Goal: Task Accomplishment & Management: Complete application form

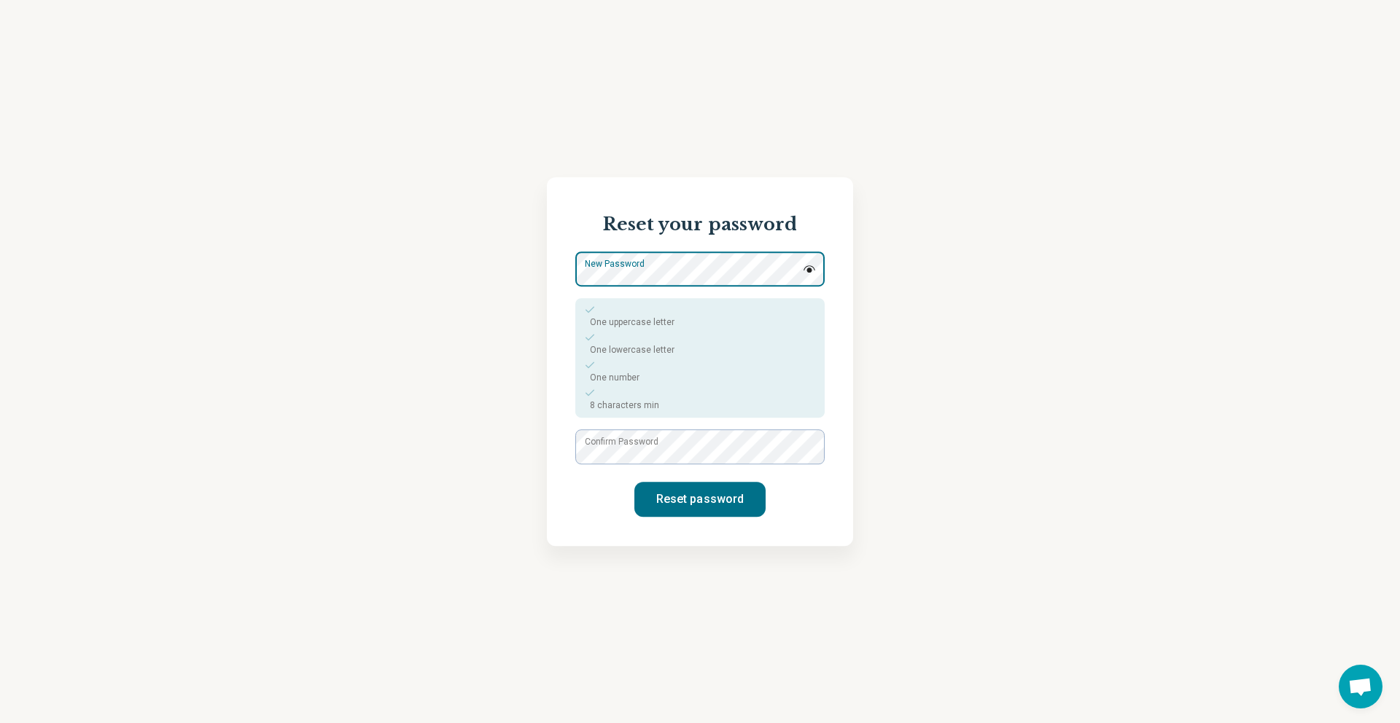
click at [675, 335] on div "New Password One uppercase letter One lowercase letter One number 8 characters …" at bounding box center [699, 335] width 249 height 166
click at [658, 446] on label "Confirm Password" at bounding box center [622, 441] width 74 height 13
click at [810, 268] on img at bounding box center [809, 268] width 13 height 7
click at [810, 268] on img at bounding box center [809, 269] width 13 height 12
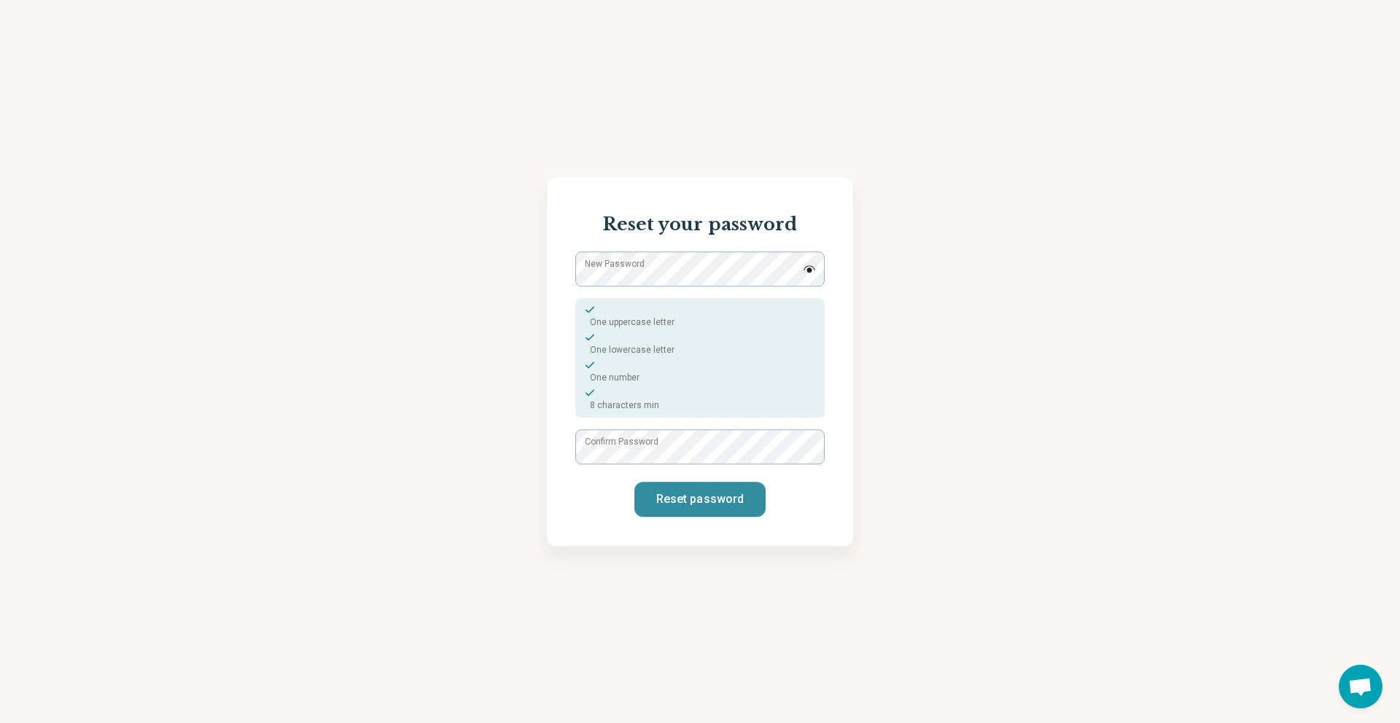
click at [710, 493] on button "Reset password" at bounding box center [699, 499] width 131 height 35
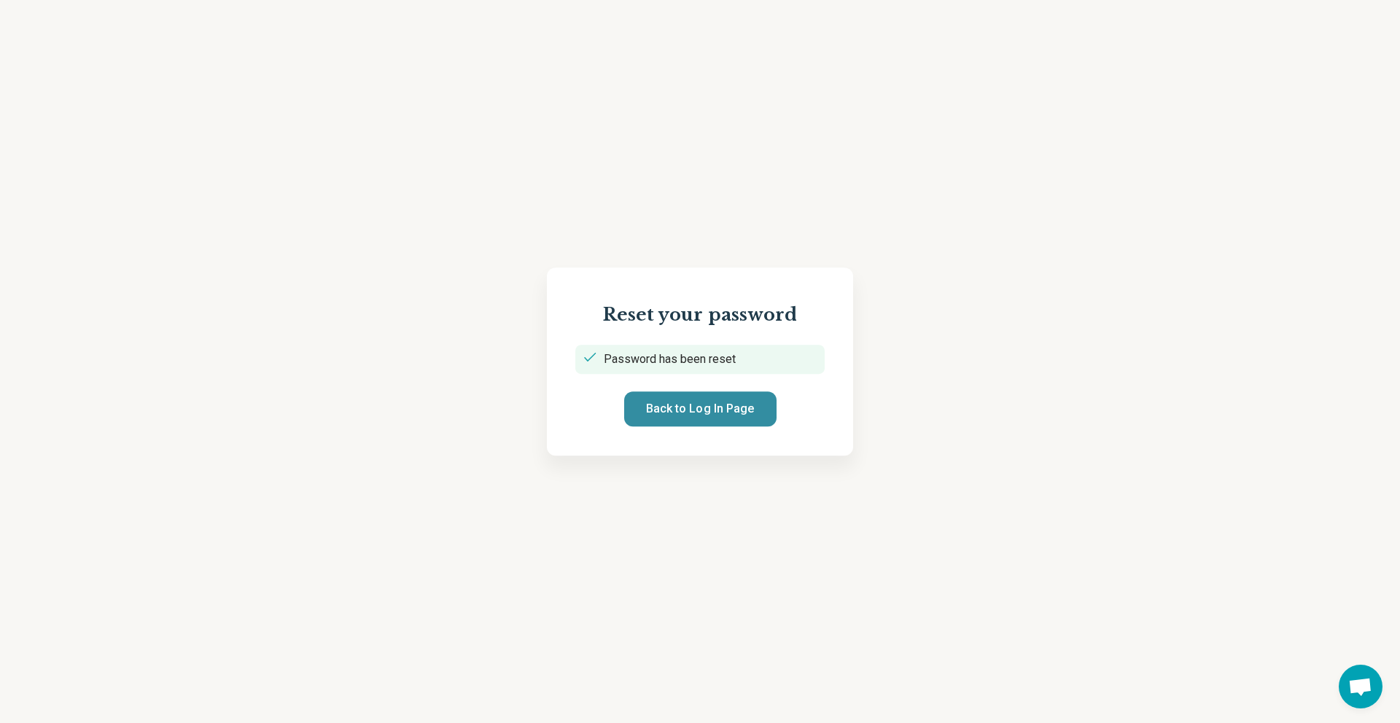
click at [727, 415] on button "Back to Log In Page" at bounding box center [700, 409] width 152 height 35
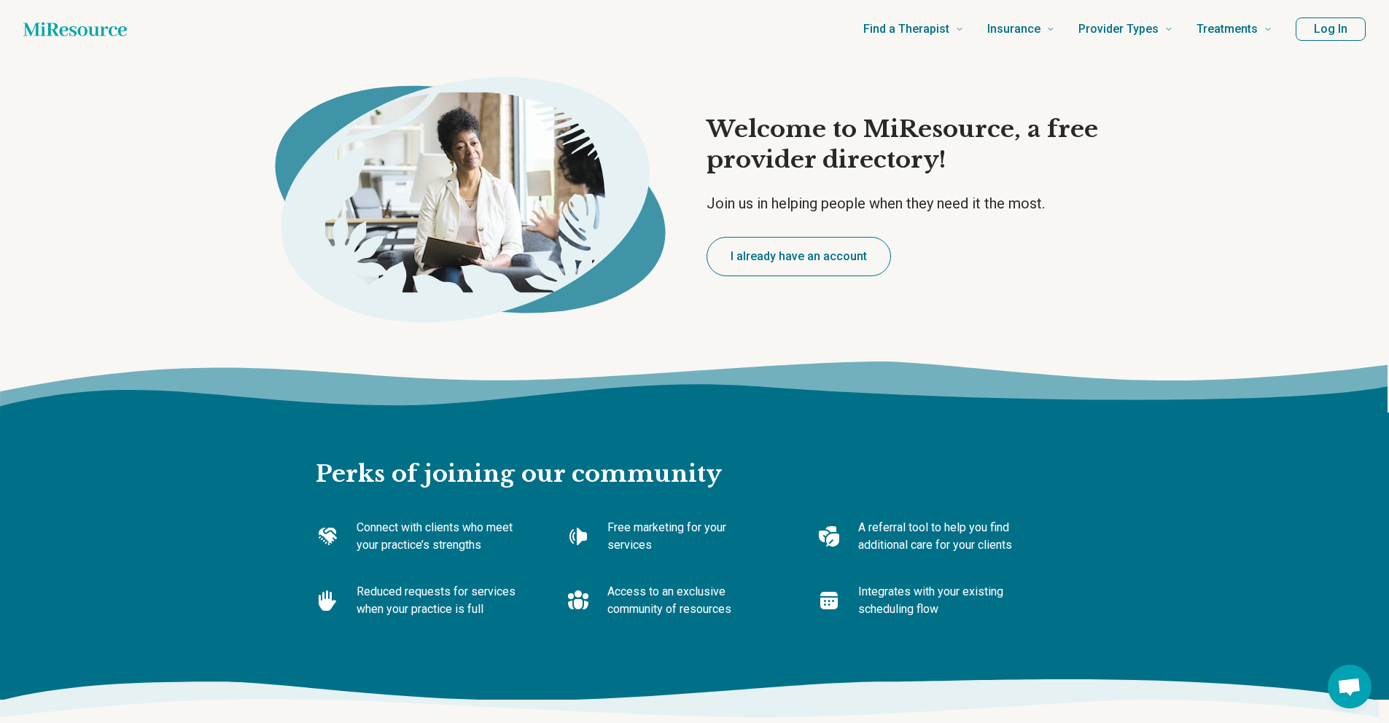
click at [1321, 31] on button "Log In" at bounding box center [1331, 29] width 70 height 23
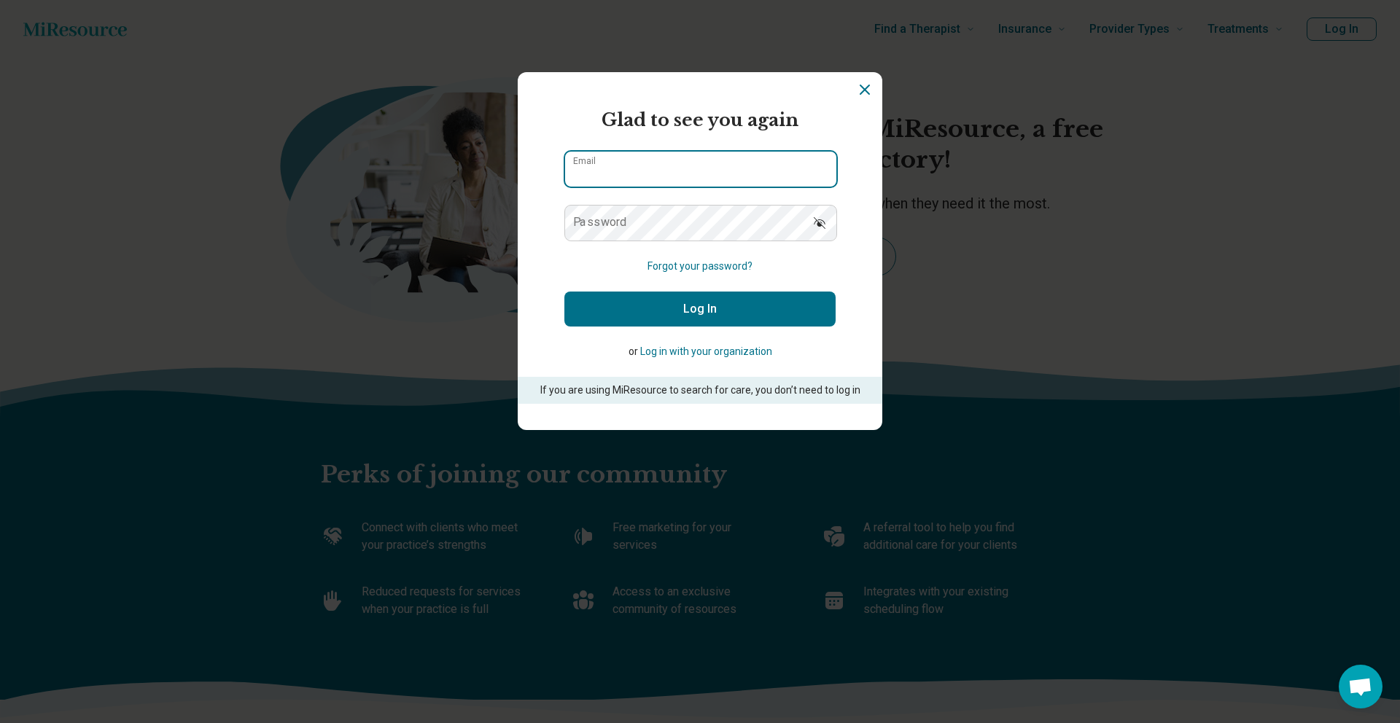
click at [613, 169] on input "Email" at bounding box center [700, 169] width 271 height 35
paste input "**********"
type input "**********"
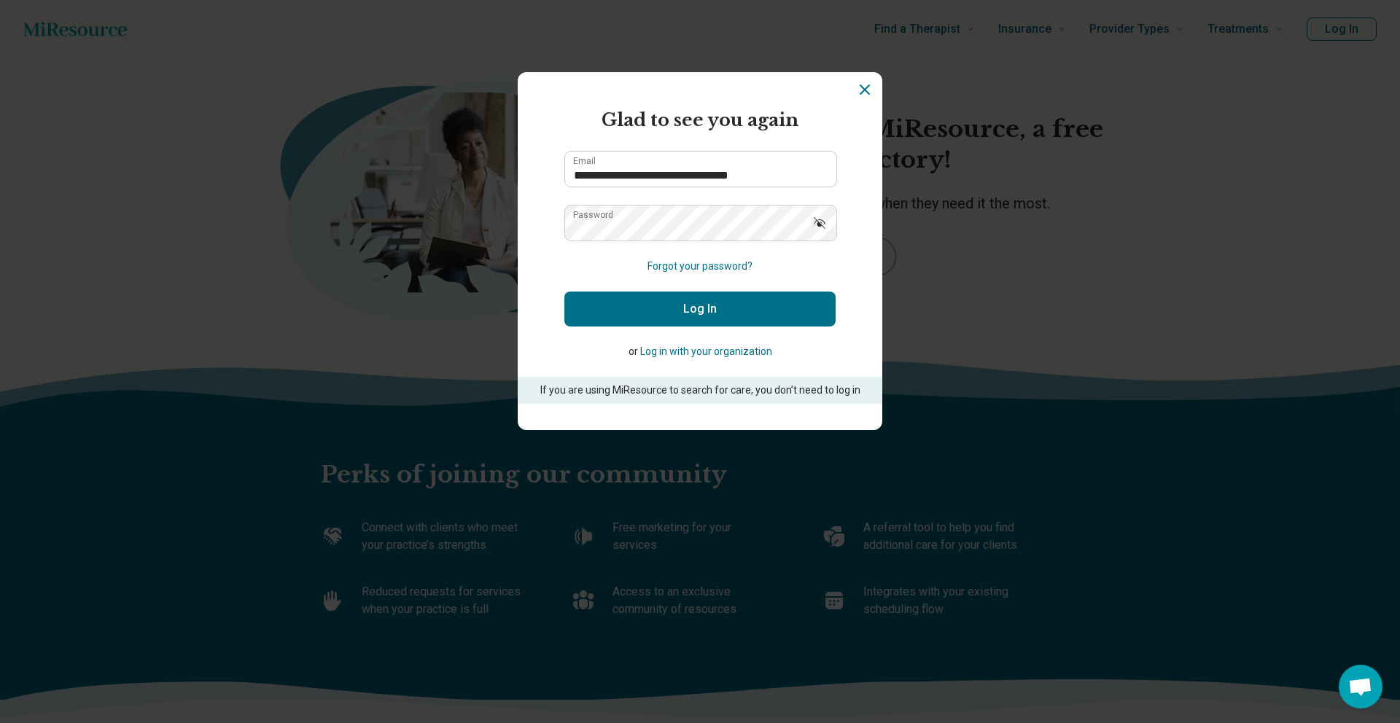
click at [812, 227] on icon "Show password" at bounding box center [819, 223] width 15 height 15
click at [715, 306] on button "Log In" at bounding box center [699, 309] width 271 height 35
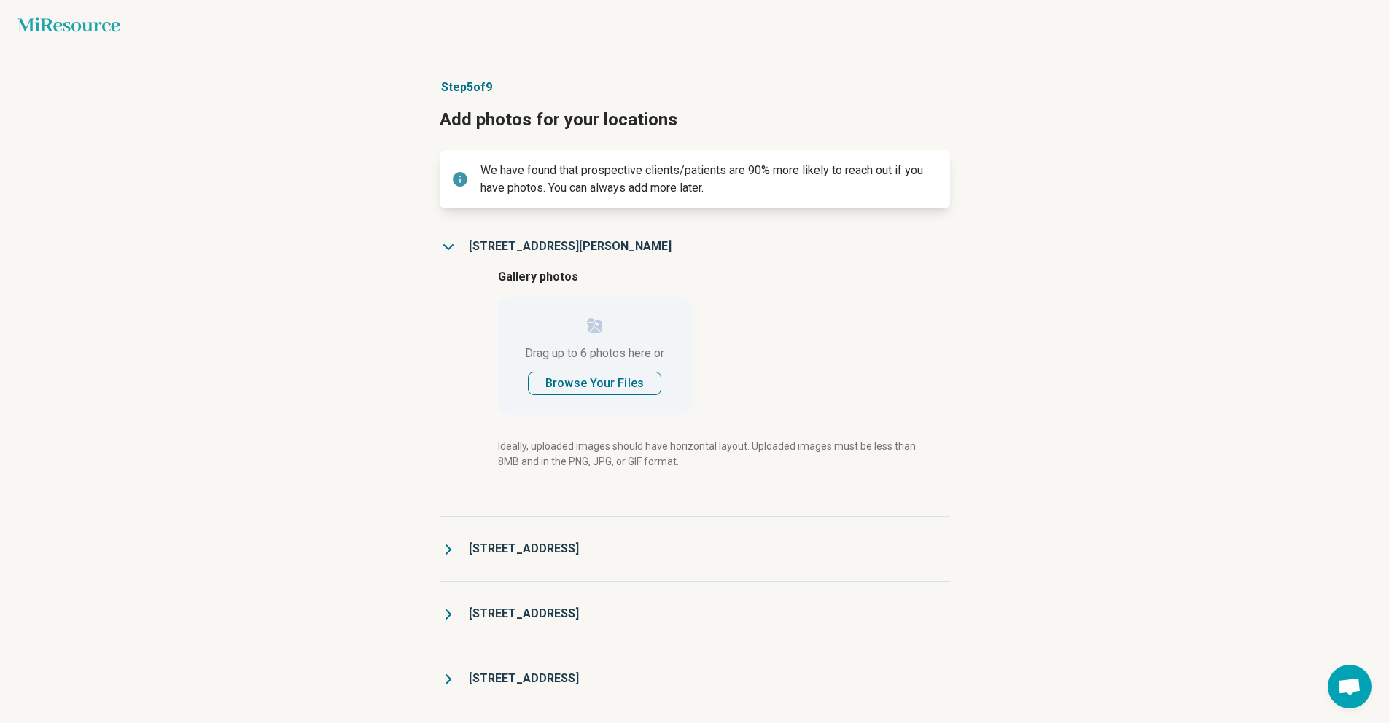
click at [441, 238] on details "[STREET_ADDRESS] Gallery photos Drag up to 6 photos here or Browse Your Files T…" at bounding box center [695, 365] width 510 height 302
